Goal: Transaction & Acquisition: Purchase product/service

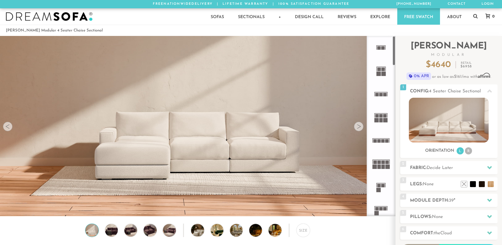
scroll to position [6737, 497]
click at [491, 185] on li at bounding box center [482, 175] width 24 height 24
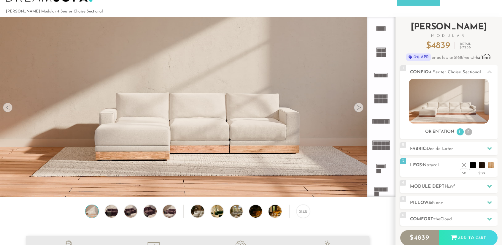
scroll to position [0, 0]
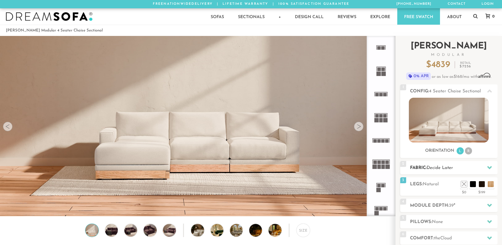
click at [489, 167] on icon at bounding box center [489, 167] width 5 height 3
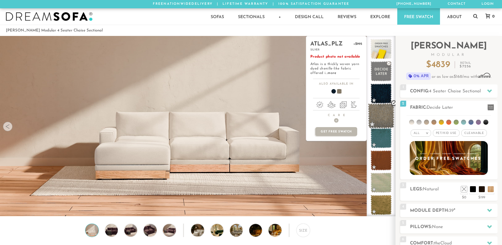
click at [382, 116] on span at bounding box center [381, 115] width 26 height 25
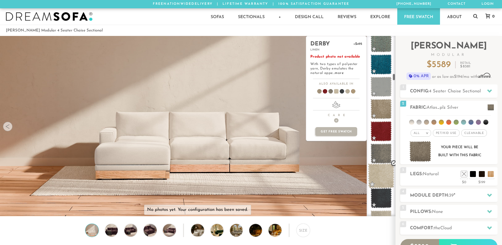
scroll to position [1010, 0]
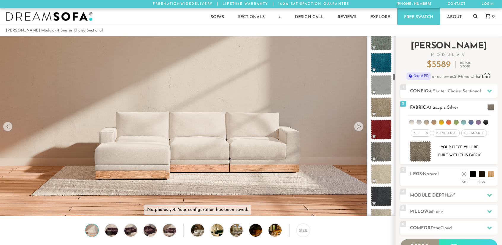
click at [427, 133] on em ">" at bounding box center [427, 132] width 4 height 3
click at [419, 172] on li "Durable" at bounding box center [421, 175] width 20 height 8
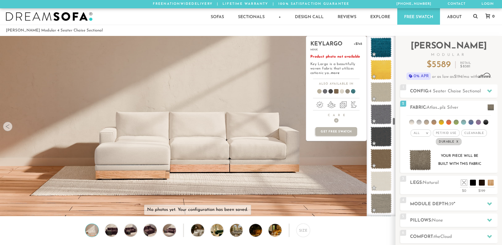
scroll to position [1796, 0]
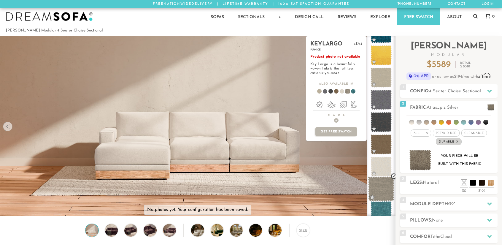
click at [381, 184] on span at bounding box center [381, 188] width 26 height 25
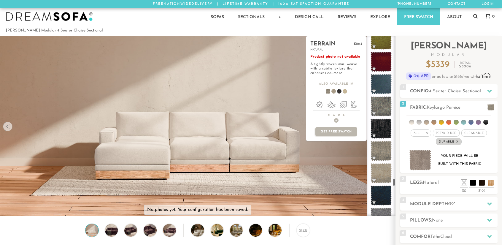
scroll to position [3120, 0]
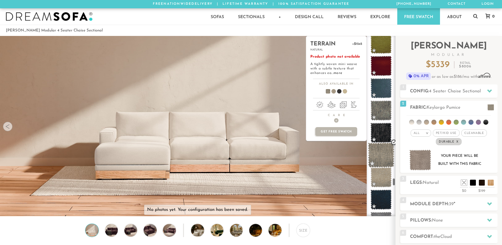
click at [382, 152] on span at bounding box center [381, 154] width 26 height 25
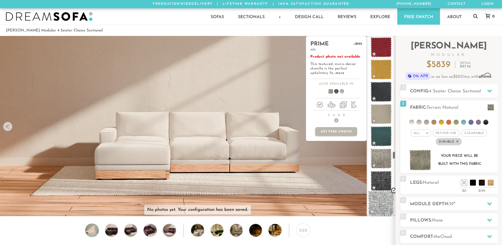
scroll to position [2535, 0]
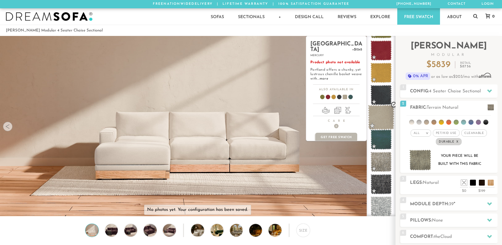
click at [378, 120] on span at bounding box center [381, 117] width 26 height 25
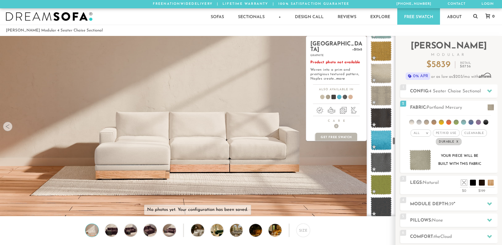
scroll to position [2222, 0]
click at [378, 96] on span at bounding box center [381, 95] width 26 height 25
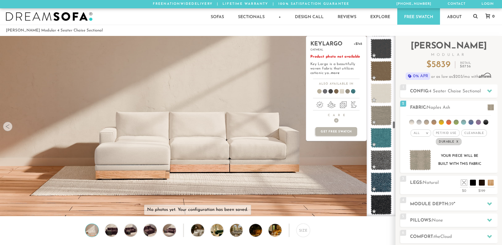
scroll to position [1869, 0]
click at [382, 112] on span at bounding box center [381, 115] width 26 height 25
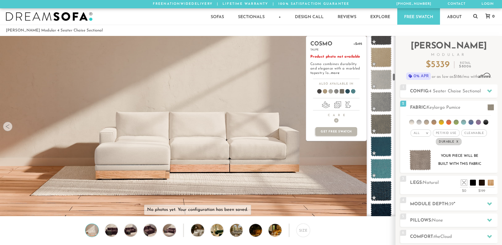
scroll to position [815, 0]
click at [382, 121] on span at bounding box center [381, 124] width 26 height 25
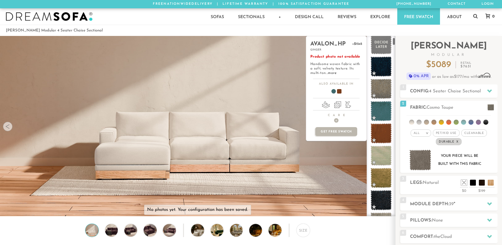
scroll to position [0, 0]
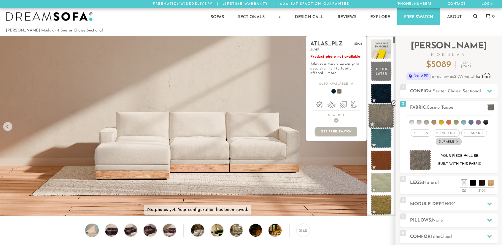
click at [381, 118] on span at bounding box center [381, 115] width 26 height 25
